Goal: Use online tool/utility

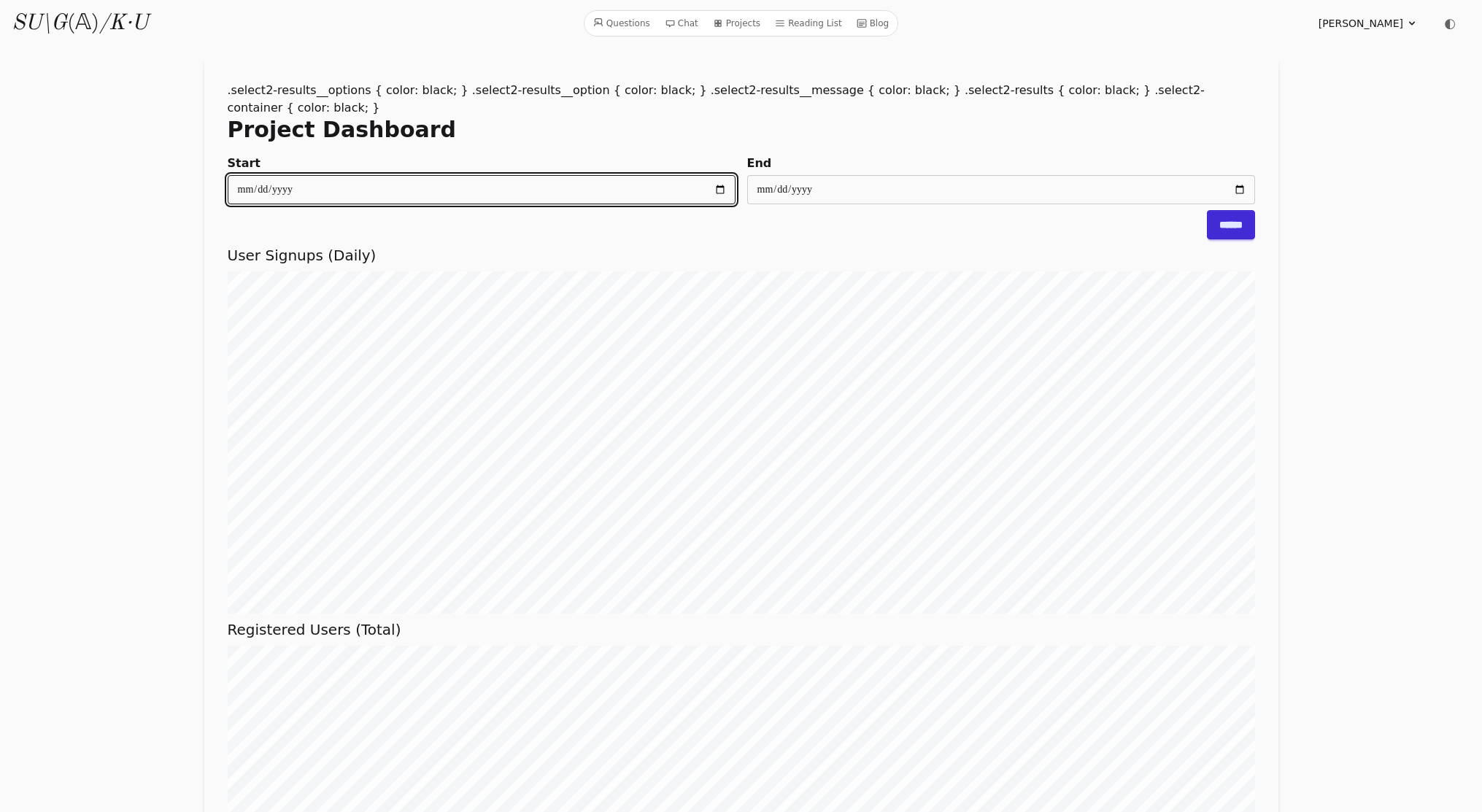
click at [249, 175] on input "**********" at bounding box center [482, 190] width 508 height 29
type input "**********"
click at [1232, 214] on input "******" at bounding box center [1231, 225] width 48 height 29
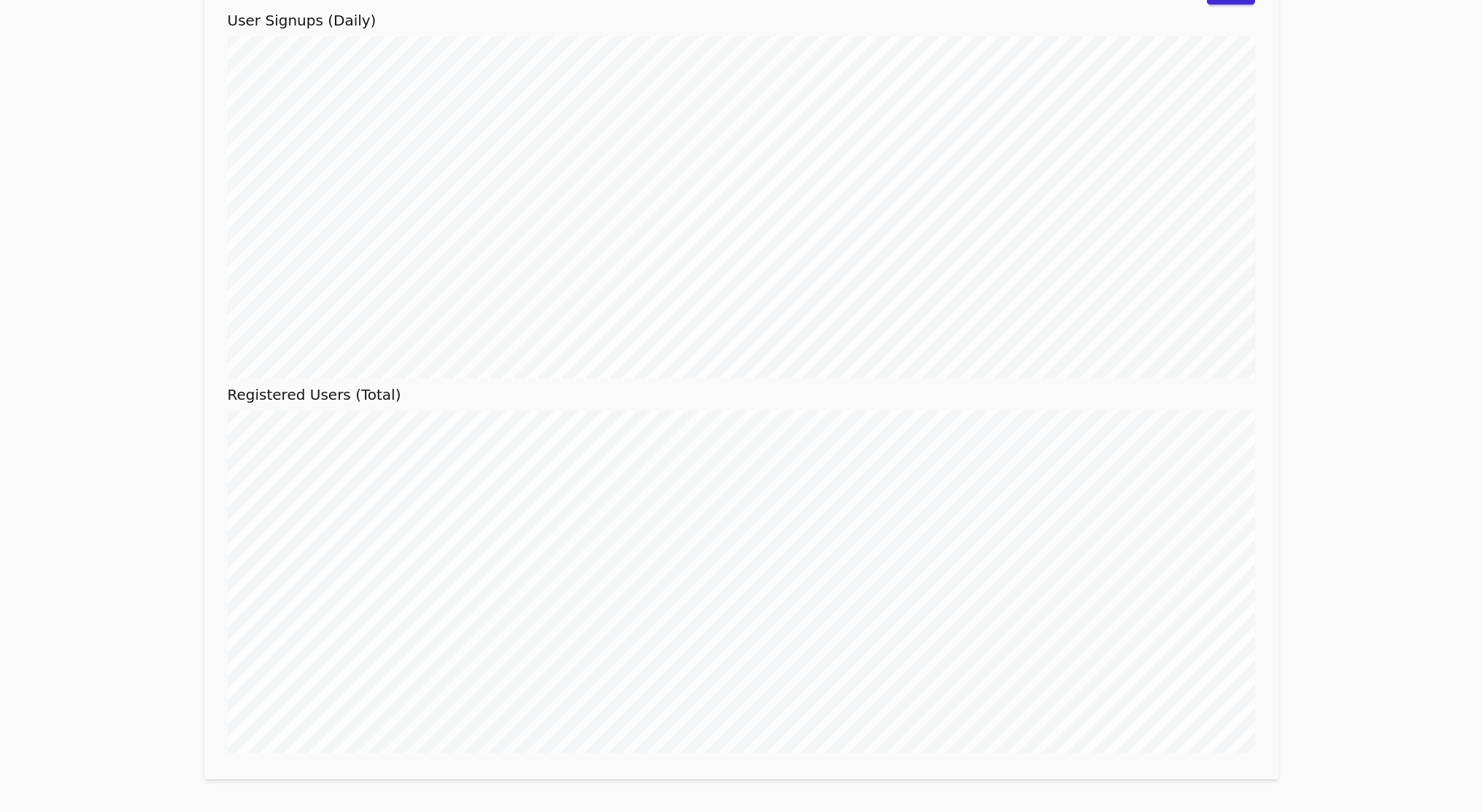
scroll to position [237, 0]
